Goal: Task Accomplishment & Management: Complete application form

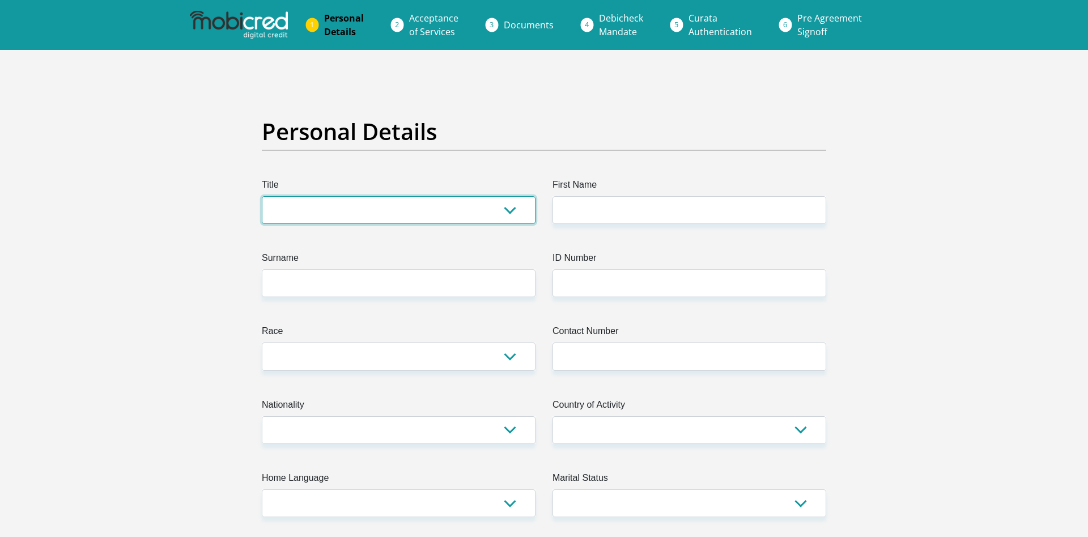
select select "Mr"
click option "Mr" at bounding box center [0, 0] width 0 height 0
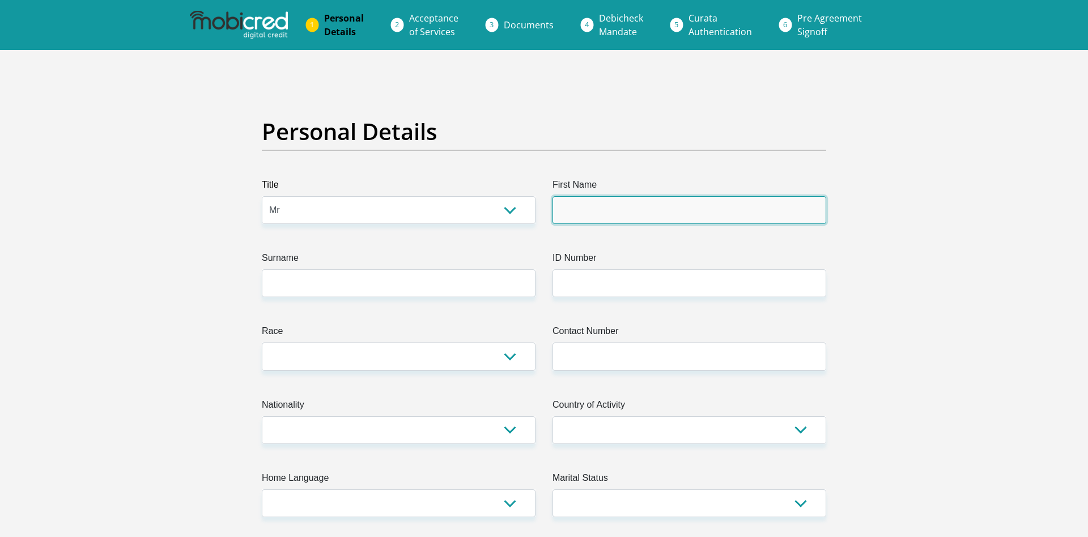
click at [674, 220] on input "First Name" at bounding box center [690, 210] width 274 height 28
type input "shiah"
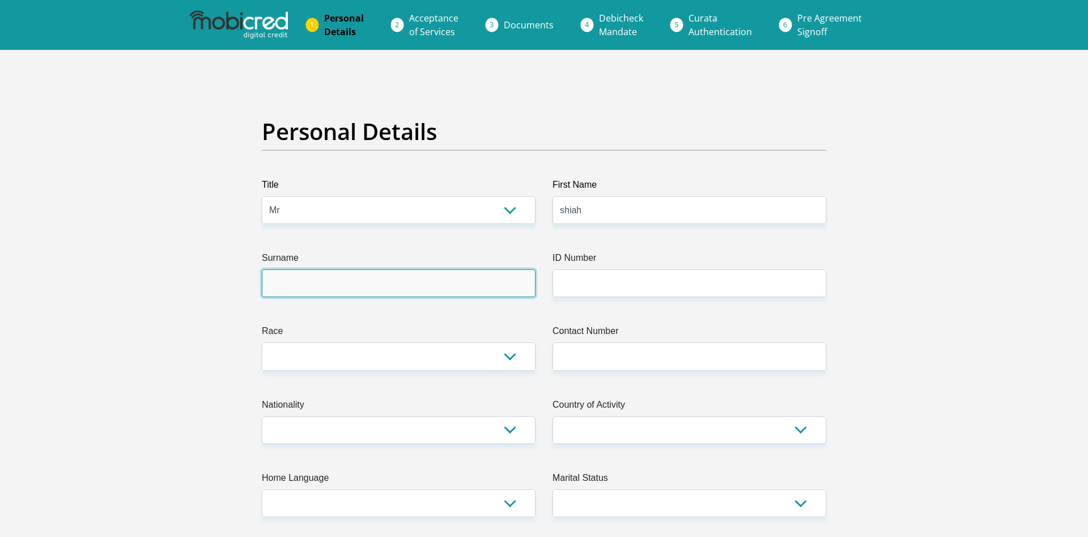
click at [376, 284] on input "Surname" at bounding box center [399, 283] width 274 height 28
type input "mukahanana"
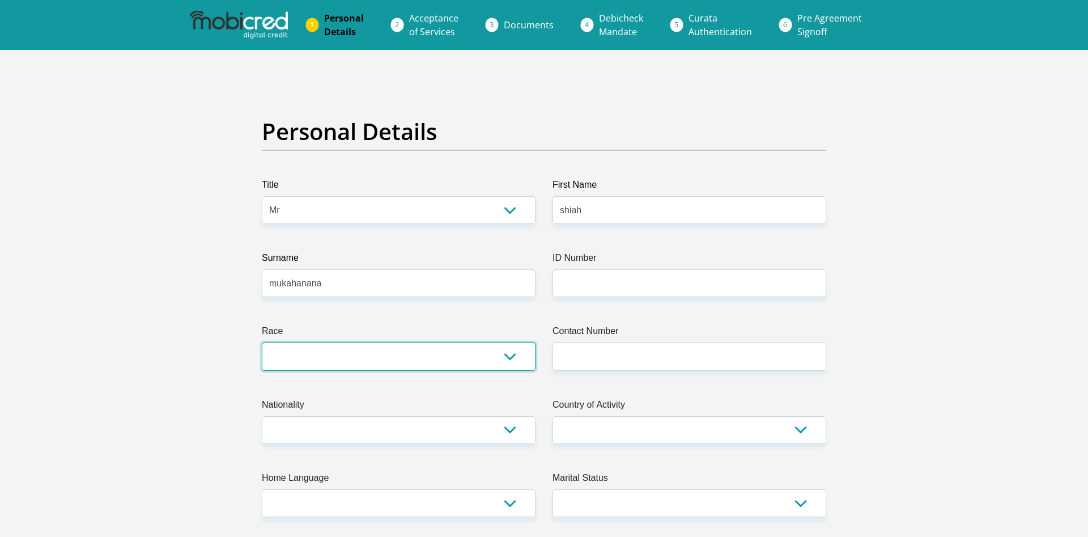
click at [262, 342] on select "Black Coloured Indian White Other" at bounding box center [399, 356] width 274 height 28
select select "1"
click option "Black" at bounding box center [0, 0] width 0 height 0
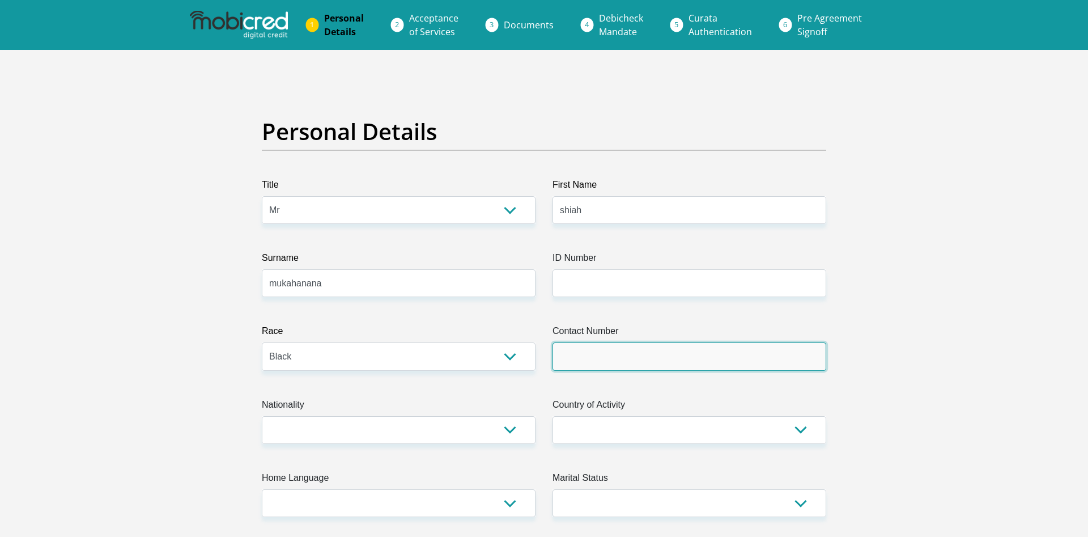
click at [667, 363] on input "Contact Number" at bounding box center [690, 356] width 274 height 28
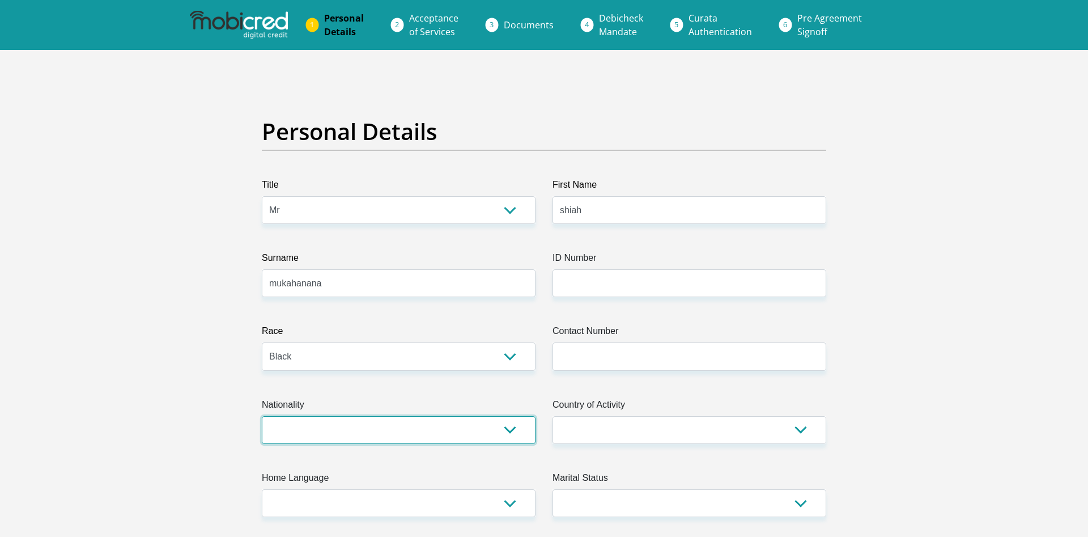
select select "ZWE"
click option "[GEOGRAPHIC_DATA]" at bounding box center [0, 0] width 0 height 0
click at [553, 416] on select "[GEOGRAPHIC_DATA] [GEOGRAPHIC_DATA] [GEOGRAPHIC_DATA] [GEOGRAPHIC_DATA] [GEOGRA…" at bounding box center [690, 430] width 274 height 28
select select "ZAF"
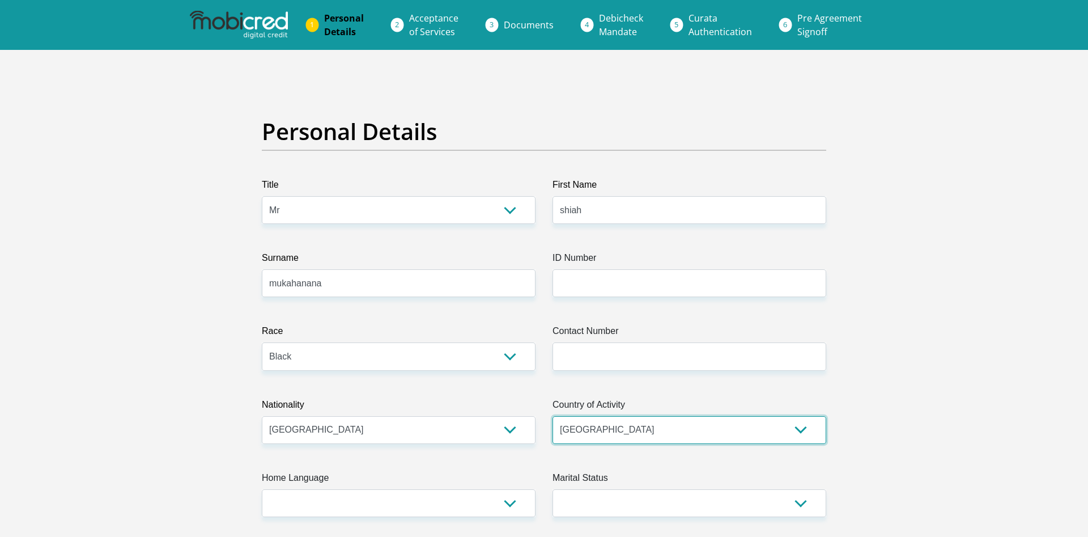
click option "[GEOGRAPHIC_DATA]" at bounding box center [0, 0] width 0 height 0
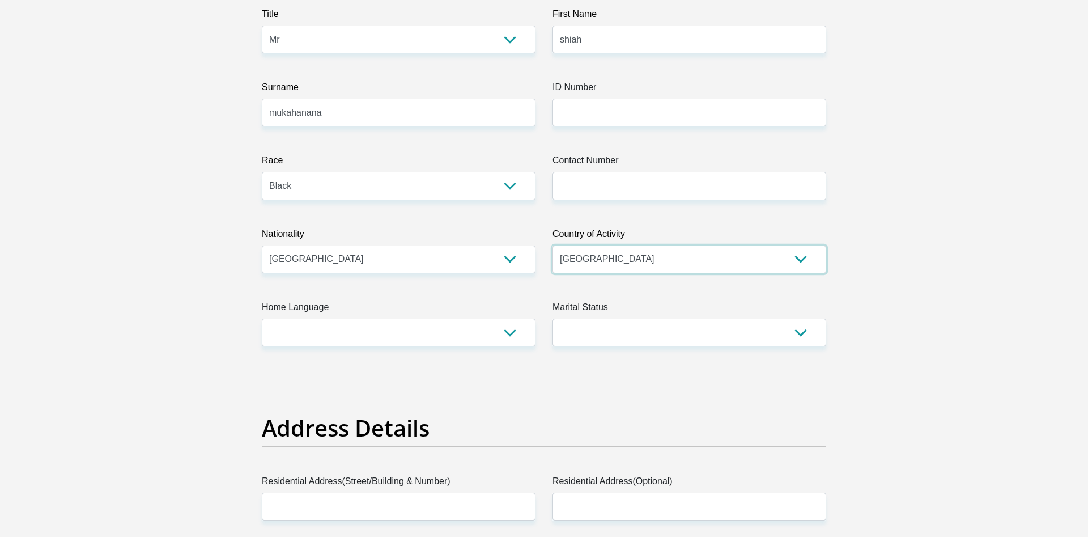
scroll to position [231, 0]
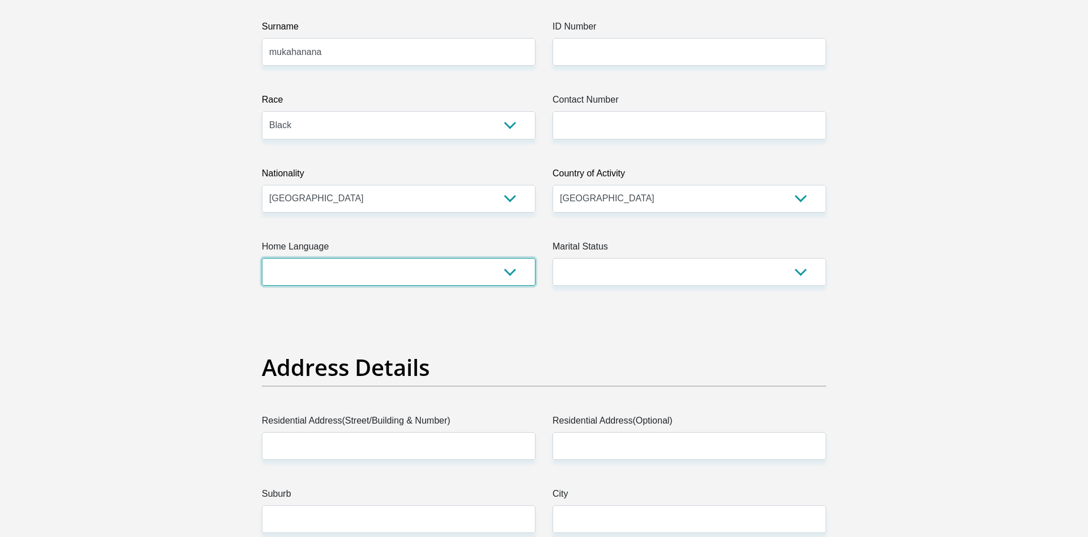
click at [262, 258] on select "Afrikaans English Sepedi South Ndebele Southern Sotho Swati Tsonga Tswana Venda…" at bounding box center [399, 272] width 274 height 28
select select "eng"
click option "English" at bounding box center [0, 0] width 0 height 0
select select "2"
click option "Single" at bounding box center [0, 0] width 0 height 0
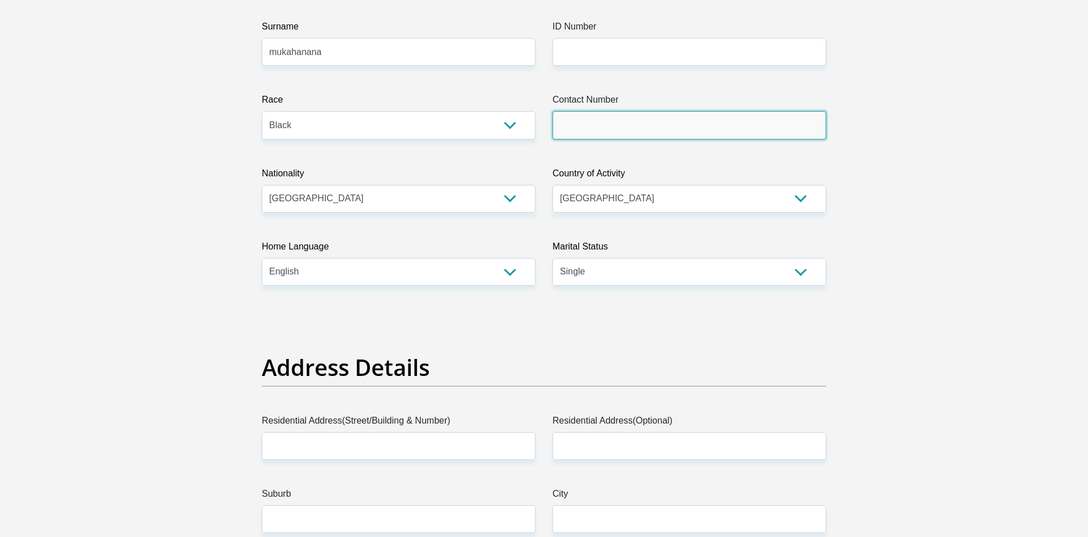
click at [749, 121] on input "Contact Number" at bounding box center [690, 125] width 274 height 28
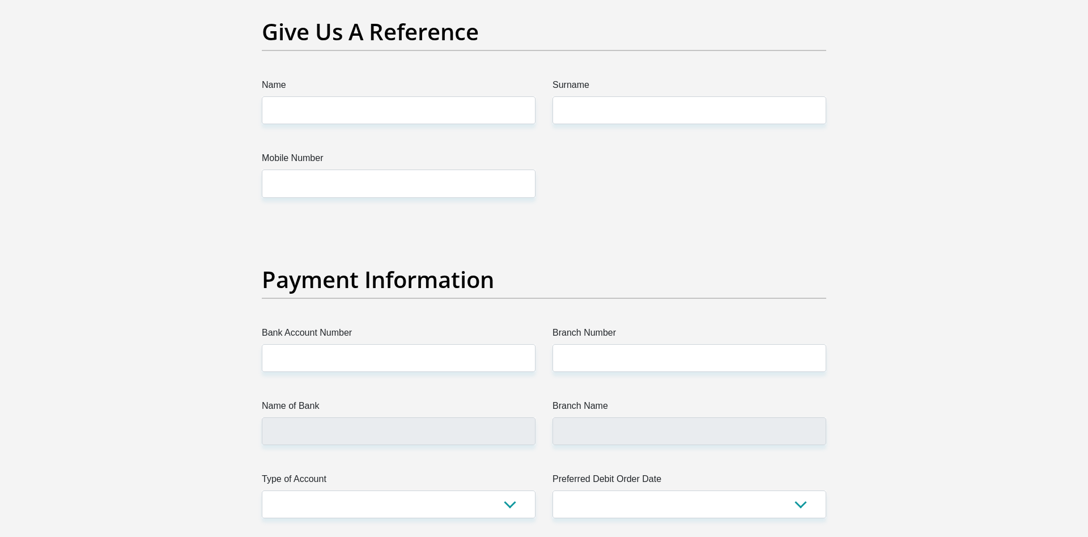
scroll to position [2544, 0]
